Goal: Communication & Community: Answer question/provide support

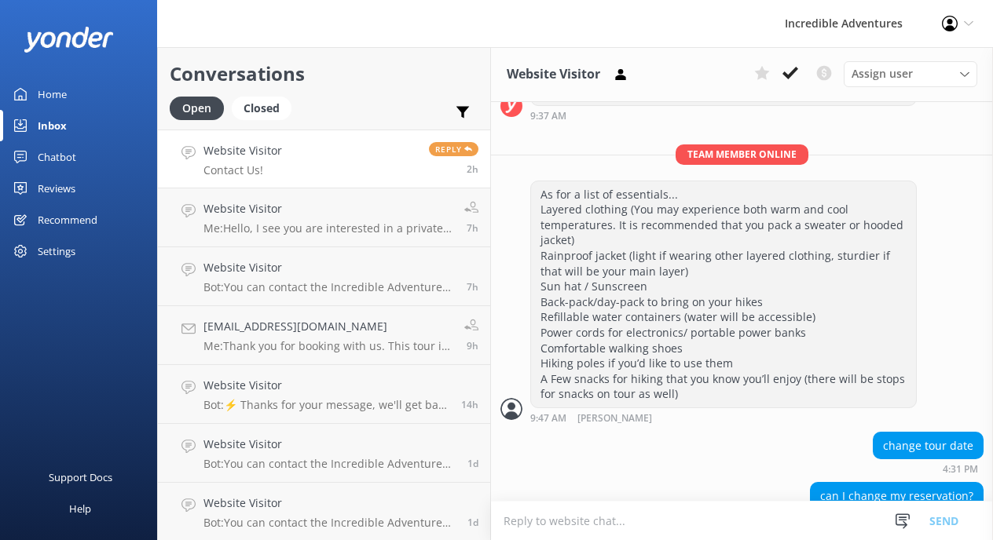
scroll to position [792, 0]
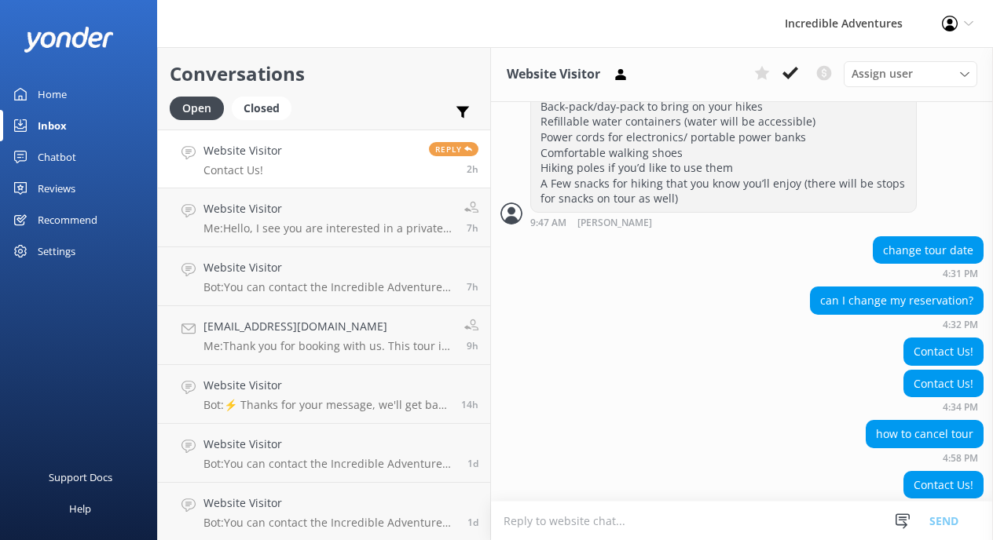
drag, startPoint x: 428, startPoint y: 156, endPoint x: 373, endPoint y: 137, distance: 58.1
click at [373, 137] on link "Website Visitor Contact Us! Reply 2h" at bounding box center [324, 159] width 332 height 59
click at [324, 224] on p "Me: Hello, I see you are interested in a private tour? Please let me know if I …" at bounding box center [327, 228] width 249 height 14
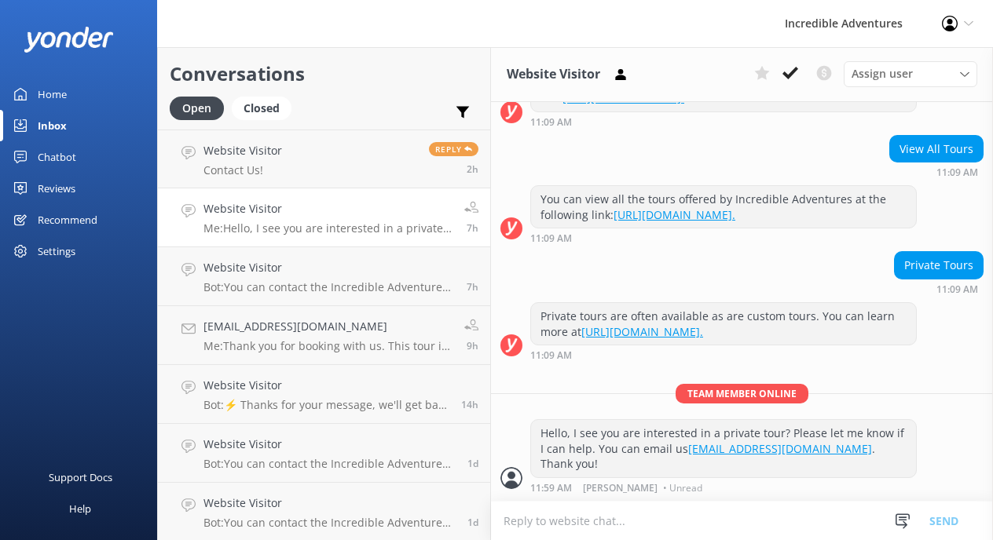
scroll to position [308, 0]
click at [342, 166] on link "Website Visitor Contact Us! Reply 2h" at bounding box center [324, 159] width 332 height 59
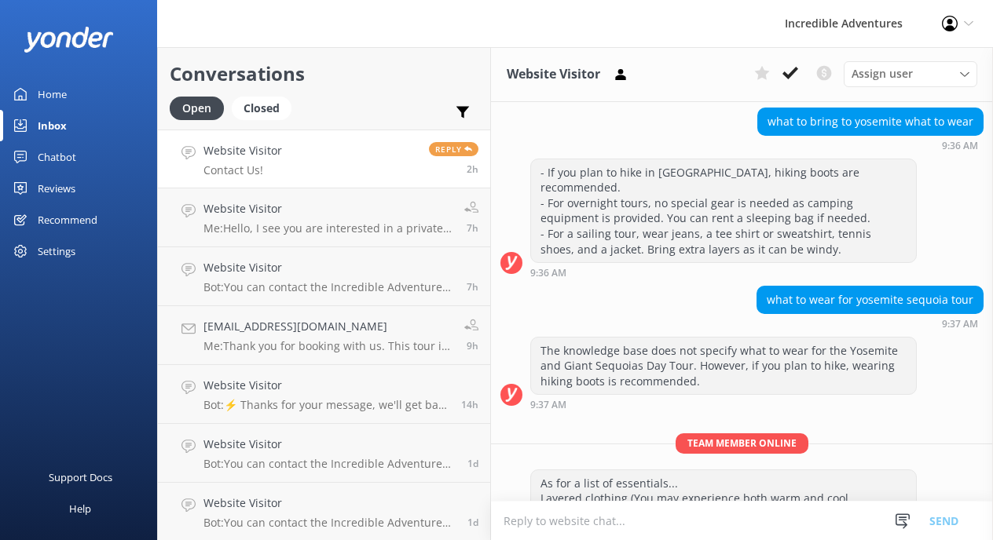
scroll to position [509, 0]
